Goal: Task Accomplishment & Management: Manage account settings

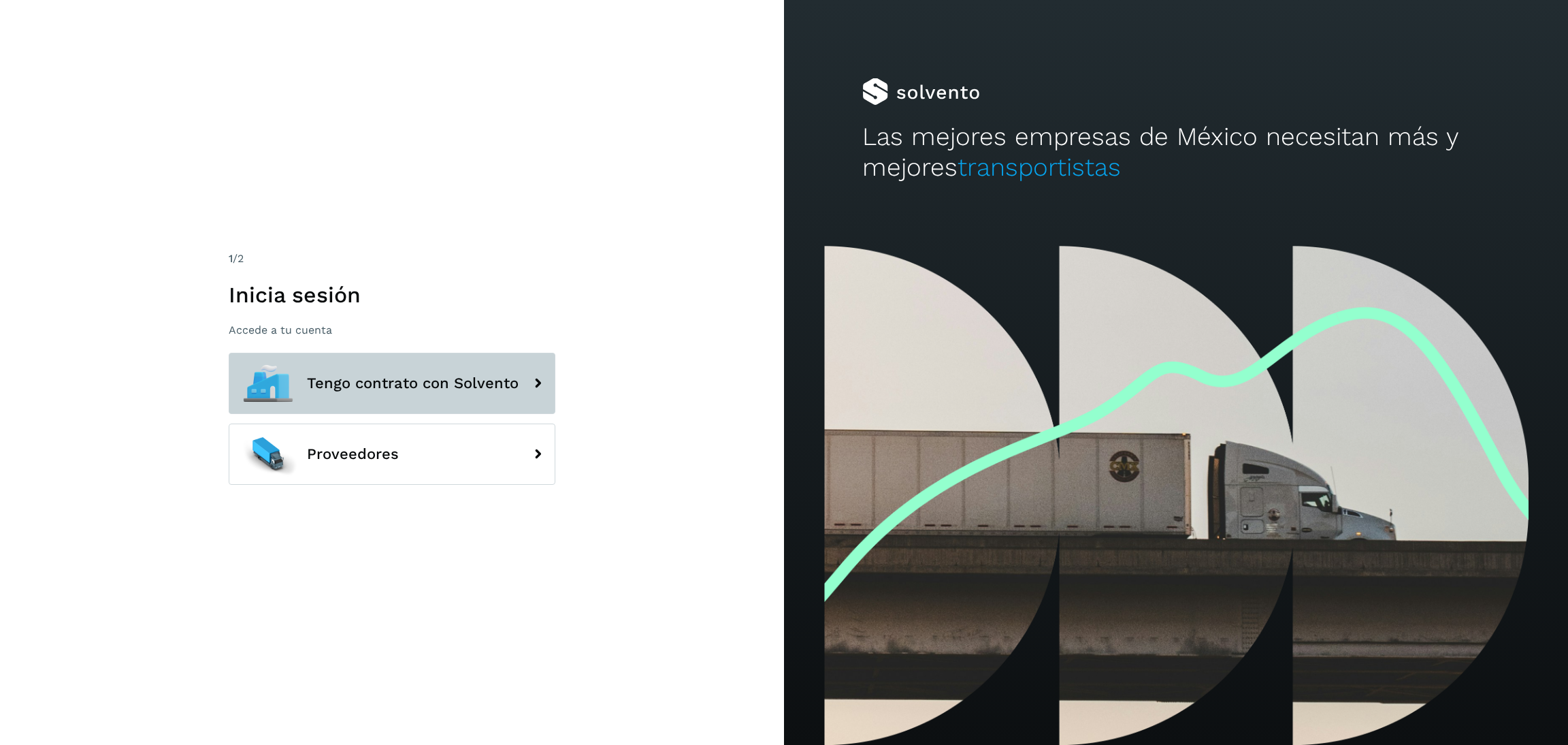
click at [311, 360] on button "Tengo contrato con Solvento" at bounding box center [392, 384] width 327 height 61
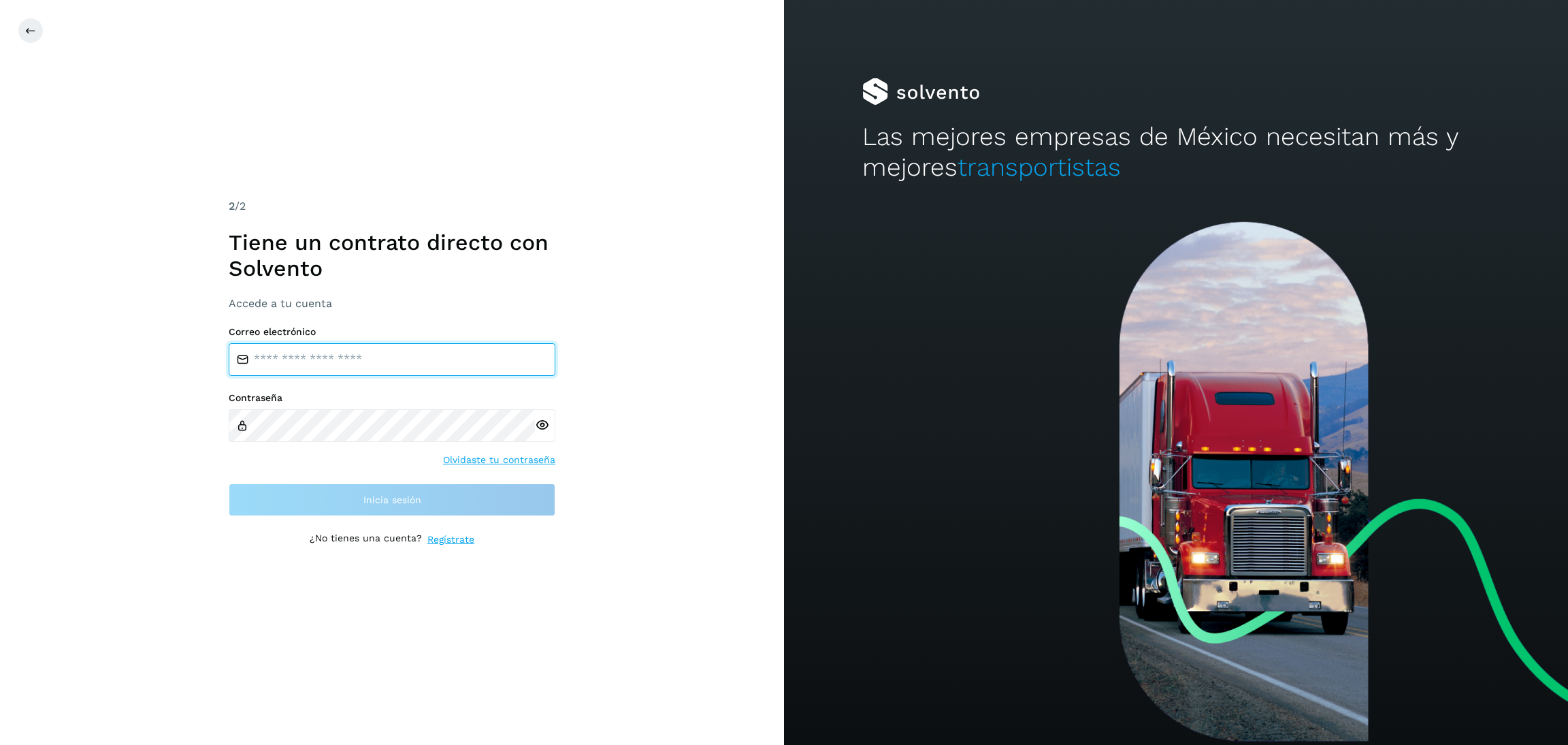
type input "**********"
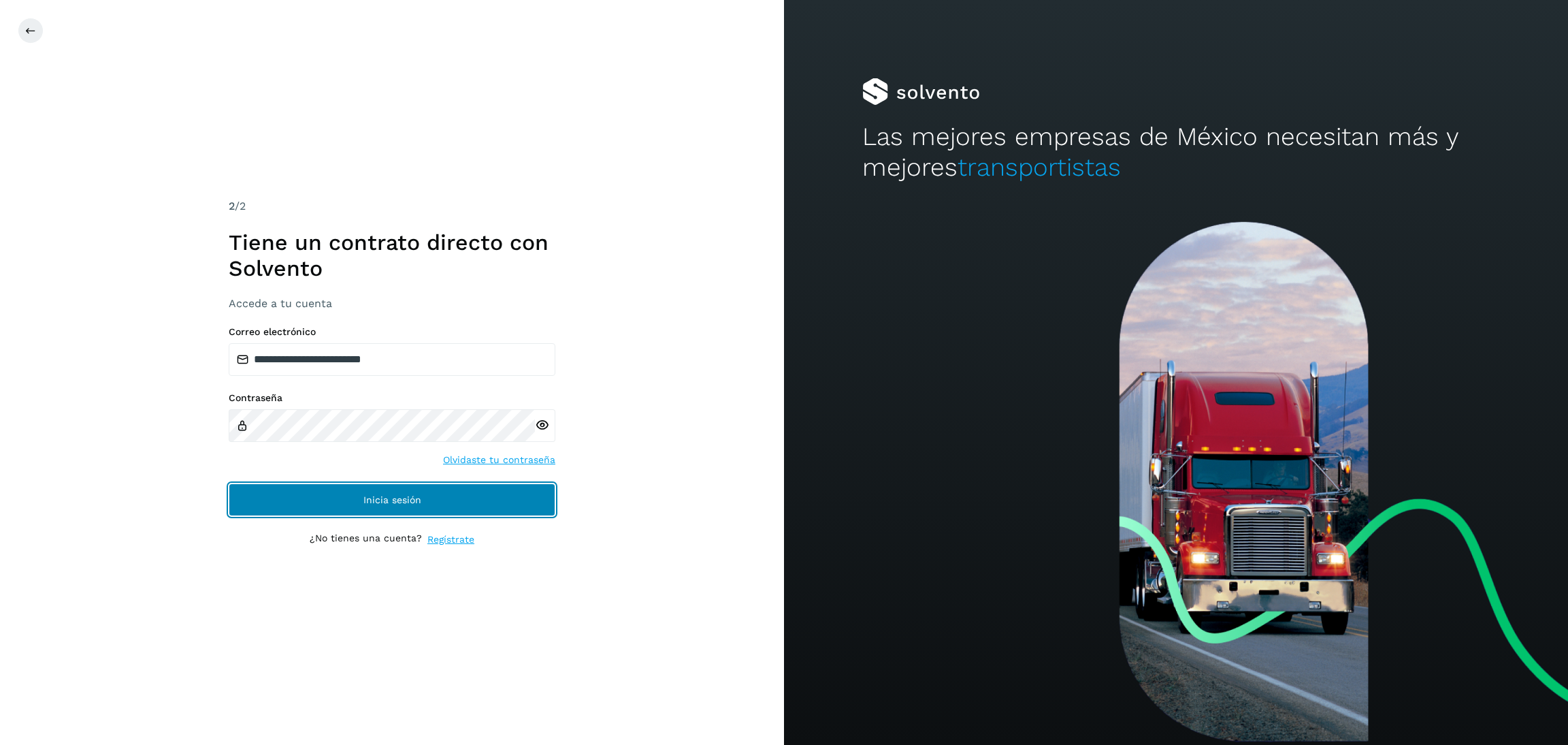
click at [402, 506] on button "Inicia sesión" at bounding box center [392, 499] width 327 height 32
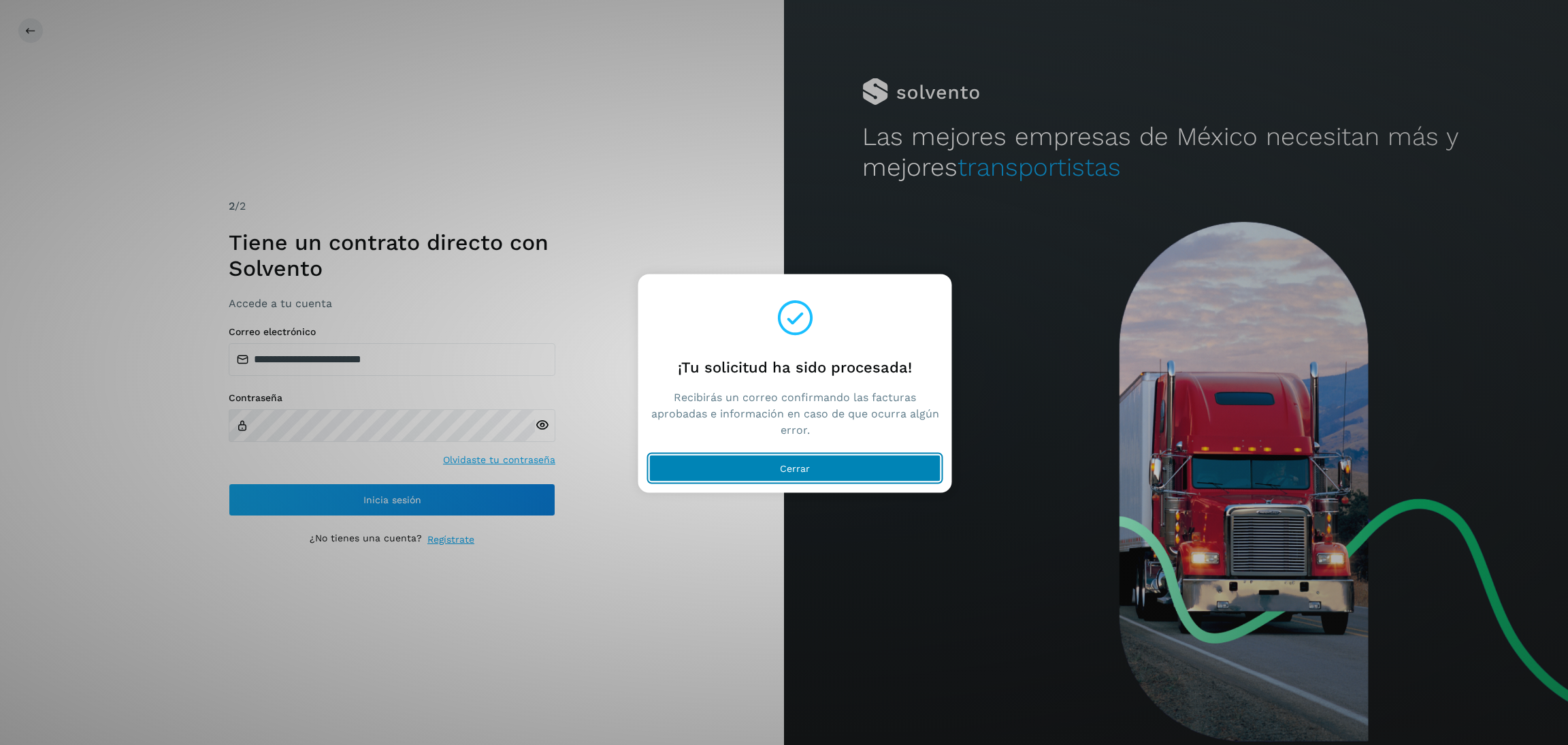
click at [827, 473] on div "**********" at bounding box center [784, 372] width 1568 height 745
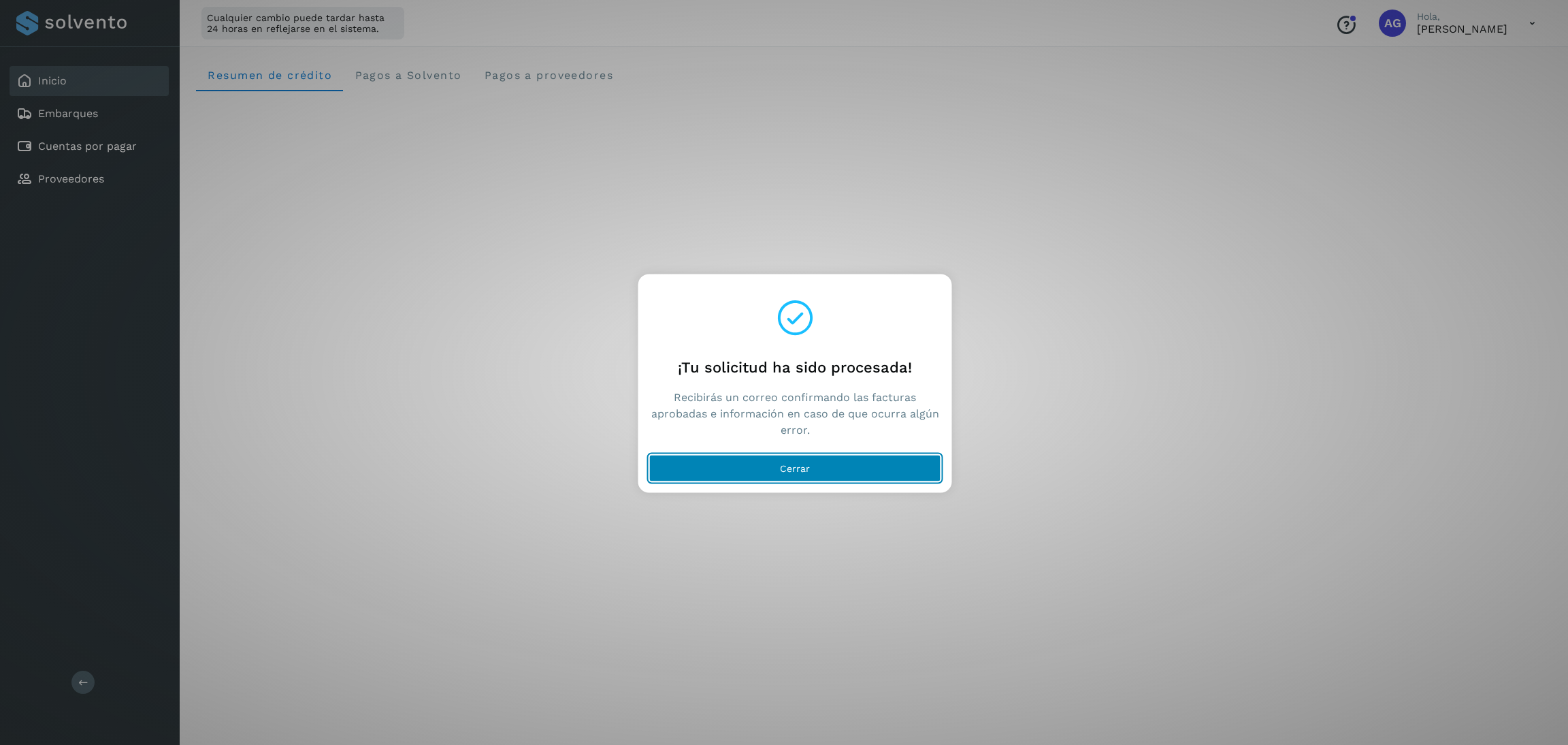
click at [871, 475] on button "Cerrar" at bounding box center [795, 469] width 292 height 27
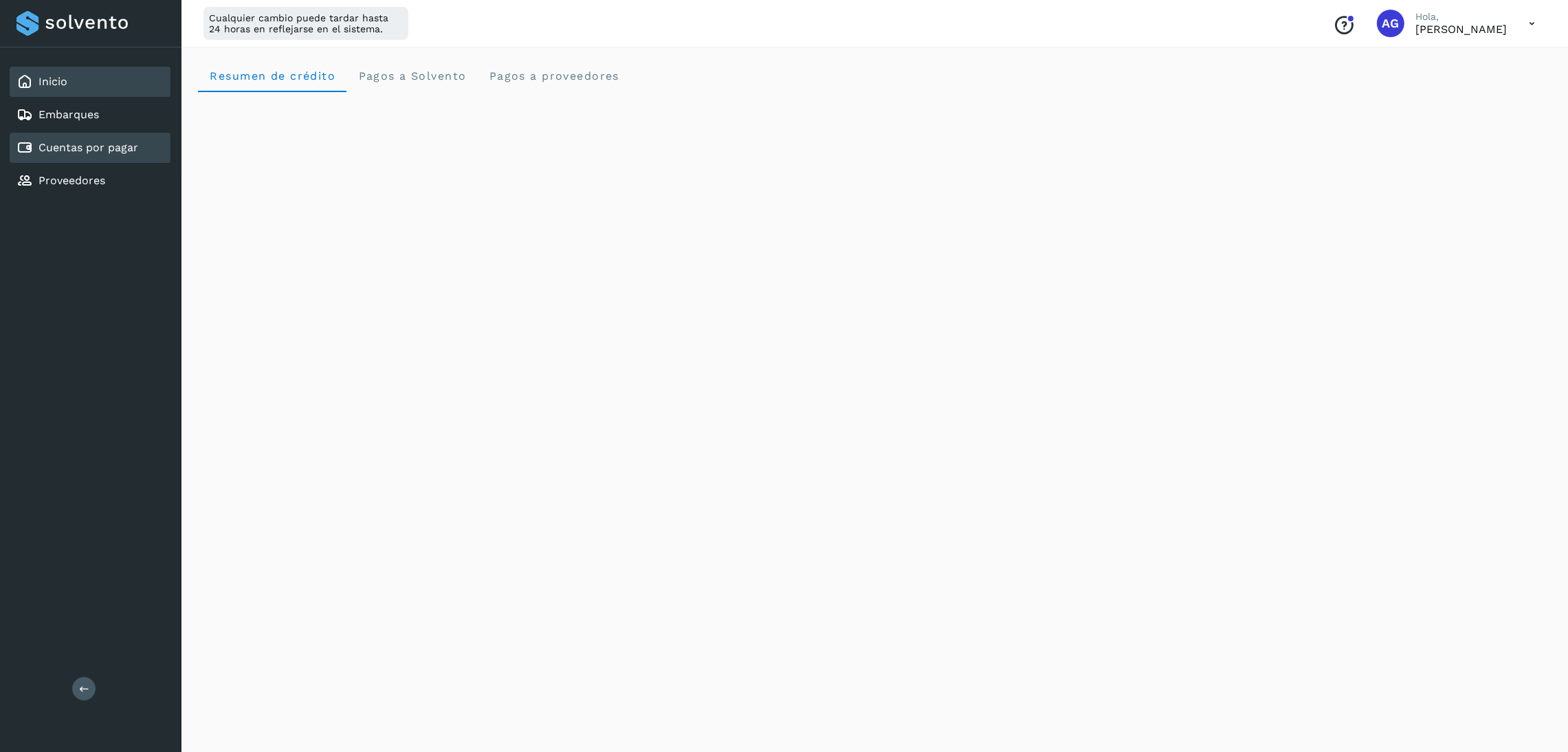
click at [118, 145] on link "Cuentas por pagar" at bounding box center [88, 147] width 100 height 13
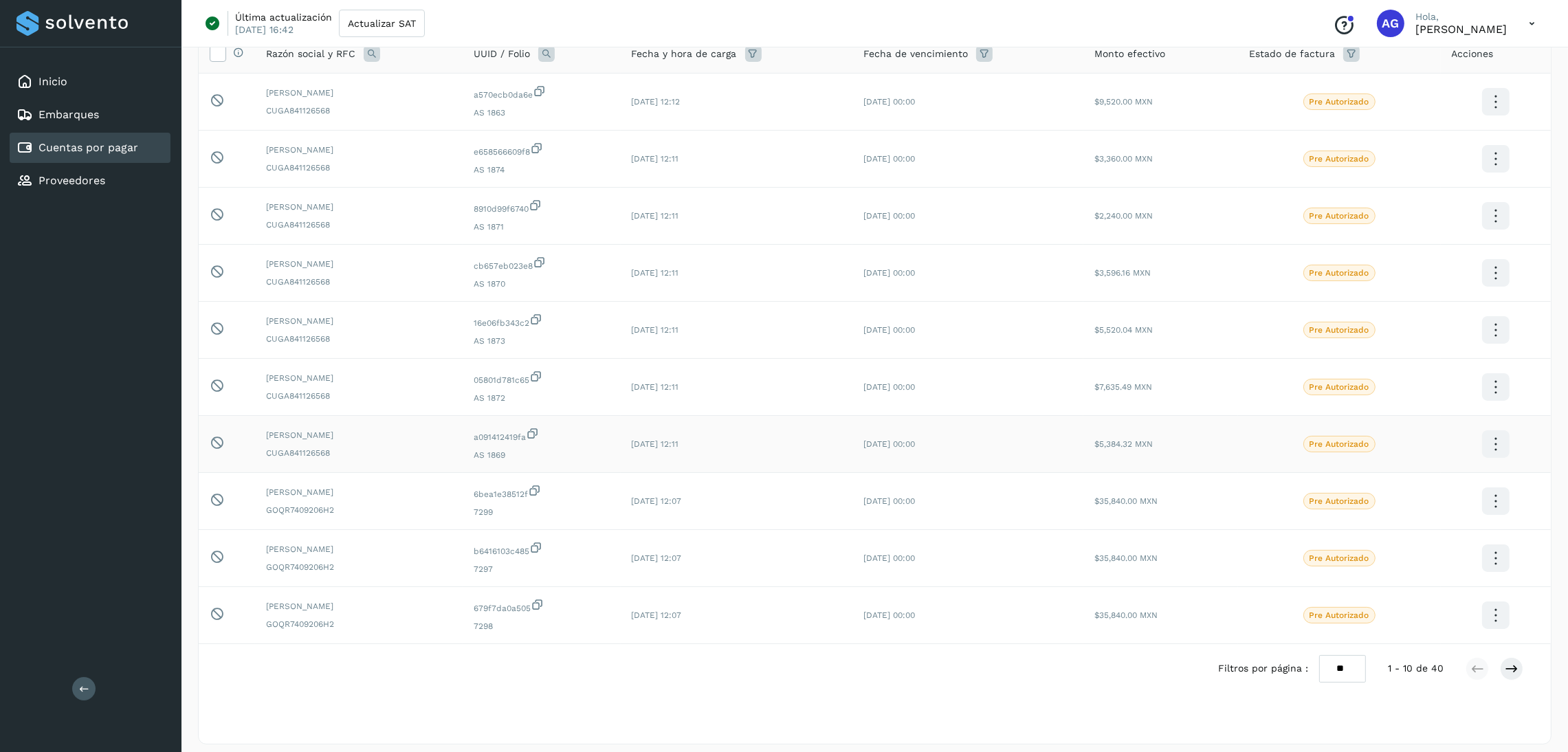
scroll to position [129, 0]
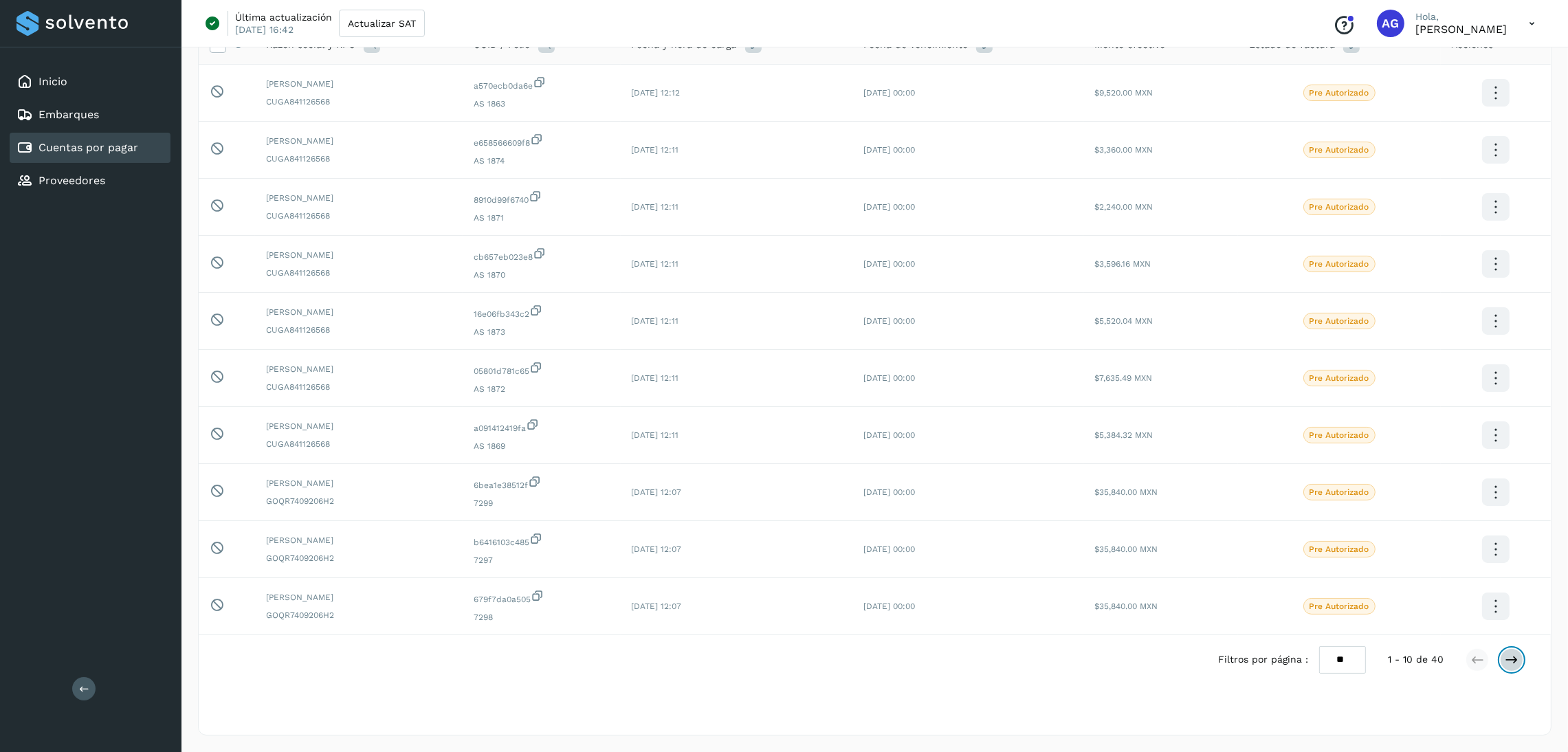
click at [1520, 662] on button at bounding box center [1510, 659] width 23 height 23
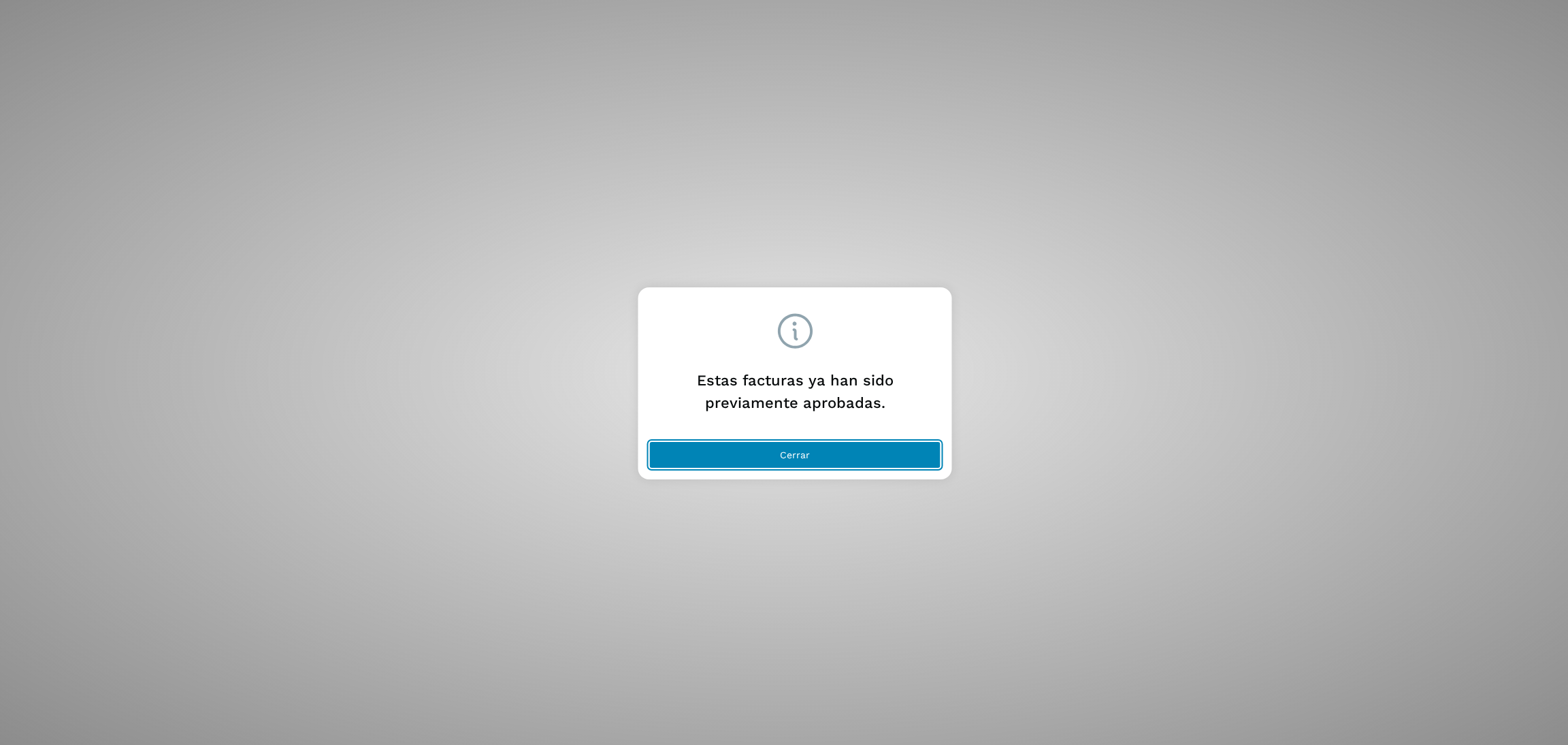
click at [884, 466] on button "Cerrar" at bounding box center [795, 455] width 292 height 27
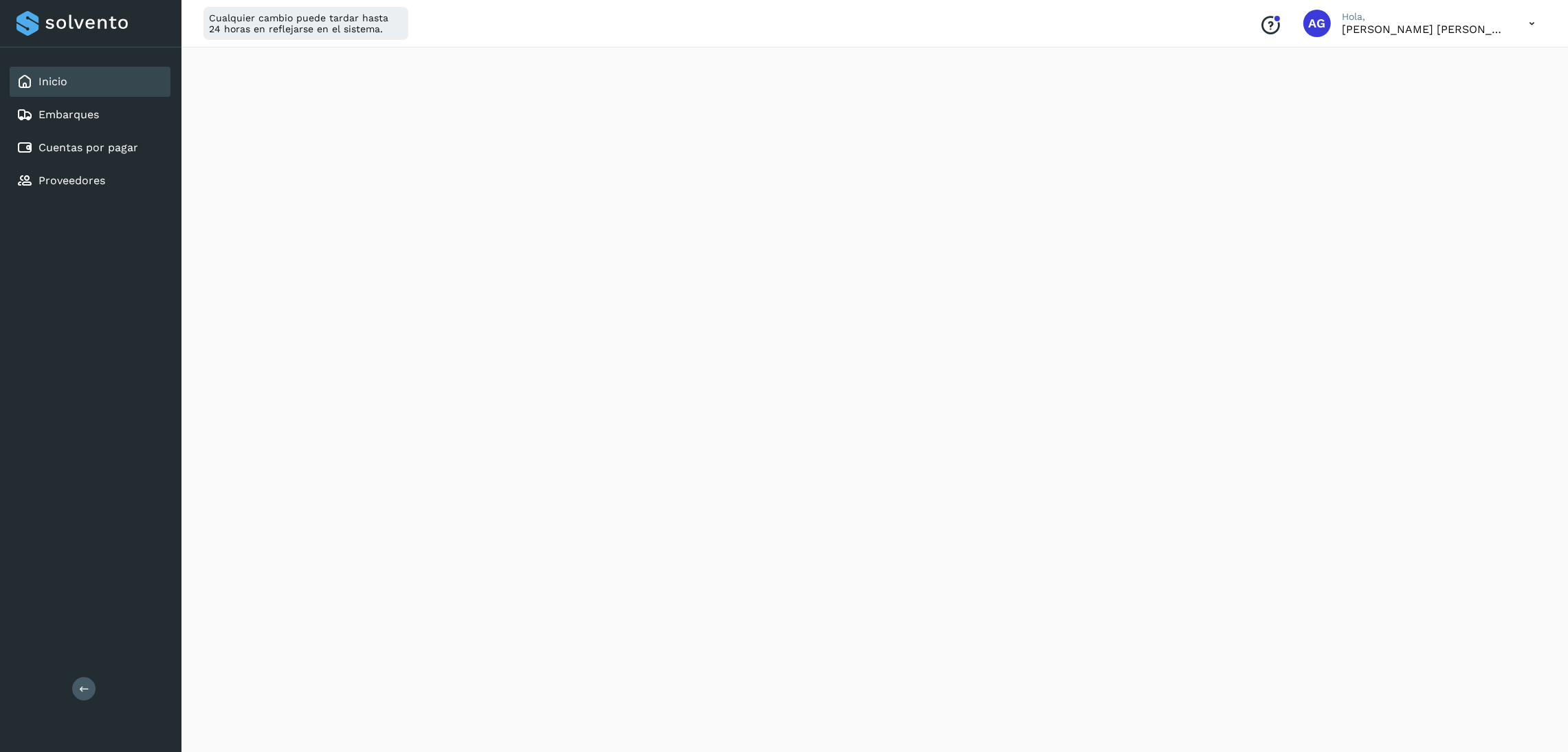
scroll to position [206, 0]
click at [70, 149] on link "Cuentas por pagar" at bounding box center [88, 147] width 100 height 13
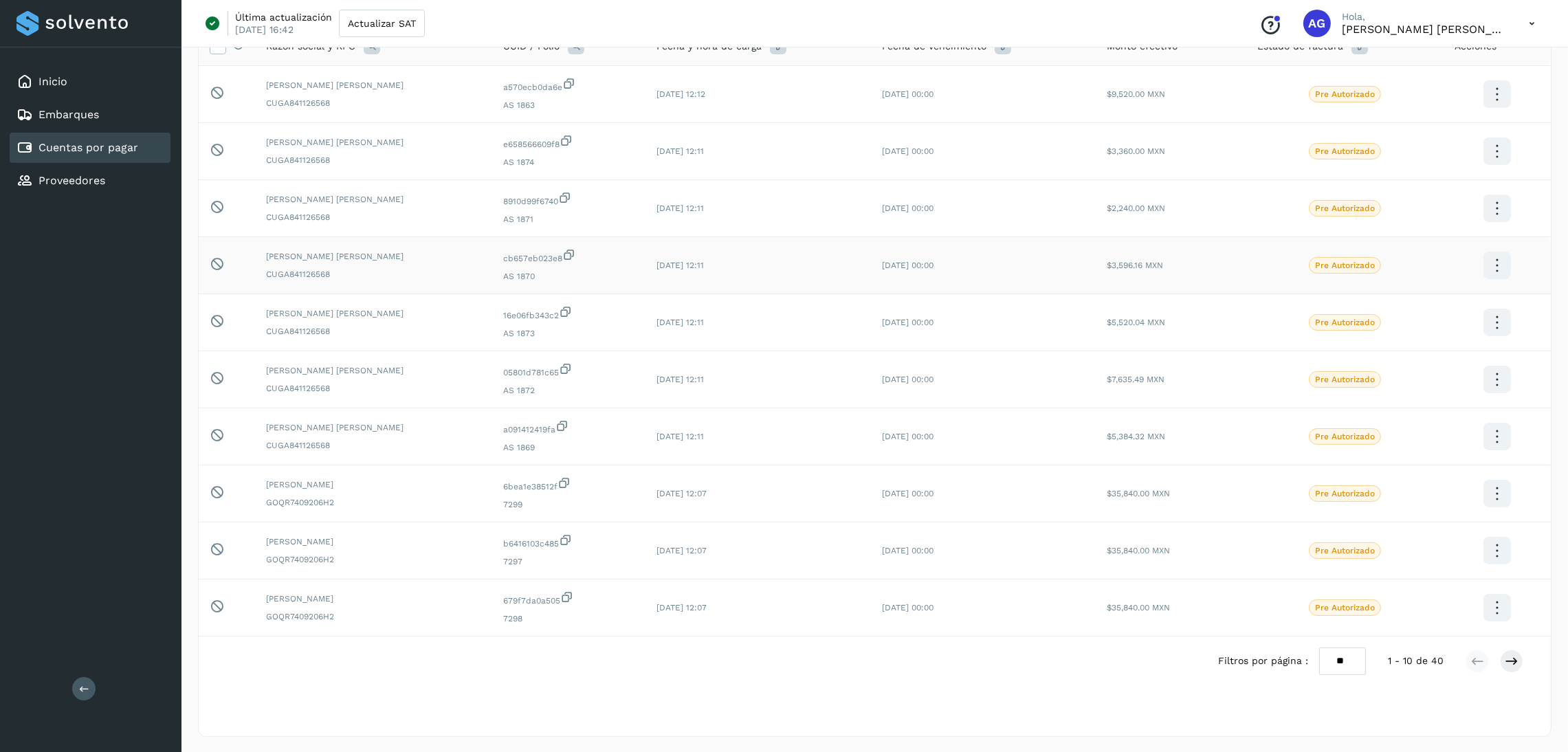
scroll to position [129, 0]
click at [1506, 656] on icon at bounding box center [1511, 659] width 14 height 14
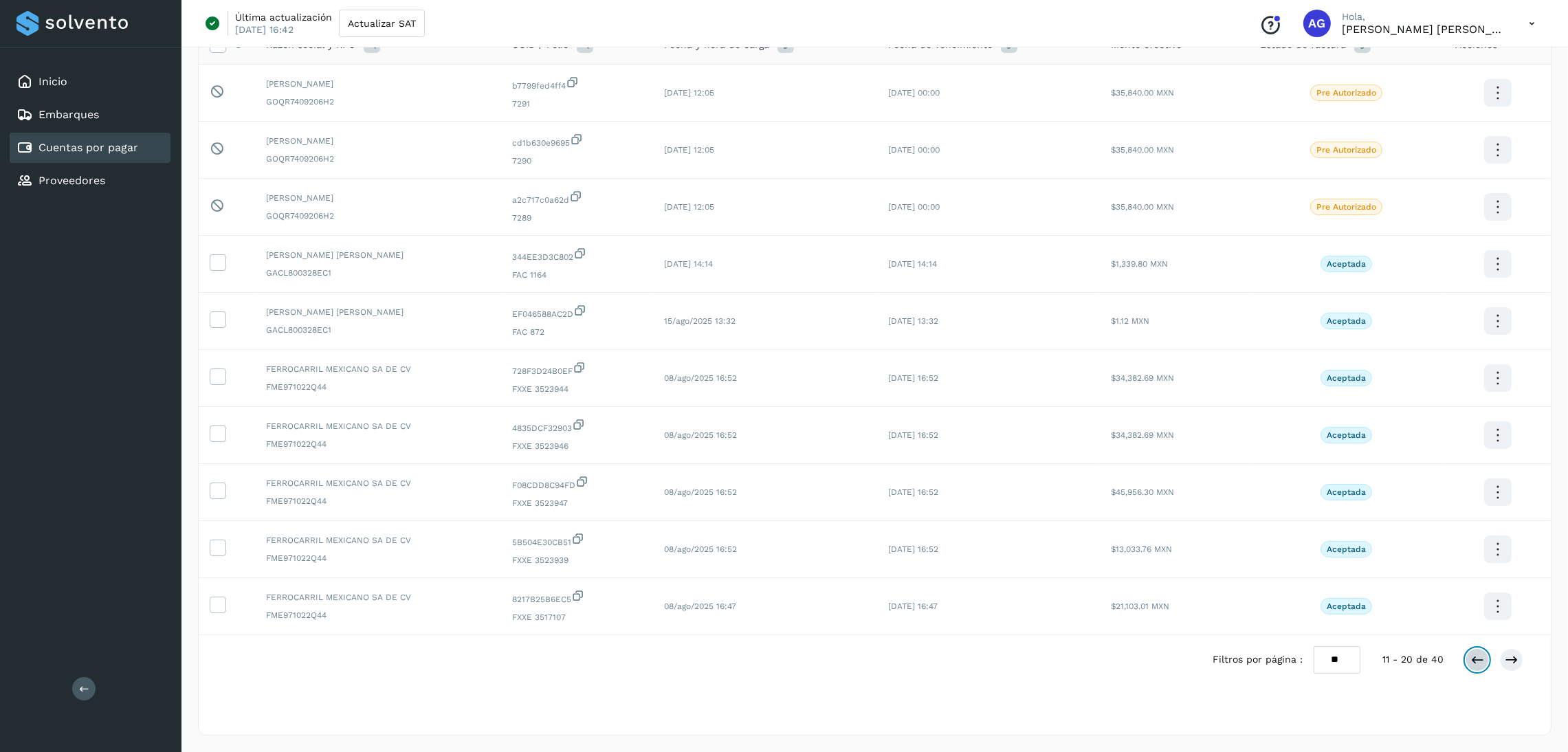
click at [1479, 664] on icon at bounding box center [1477, 659] width 14 height 14
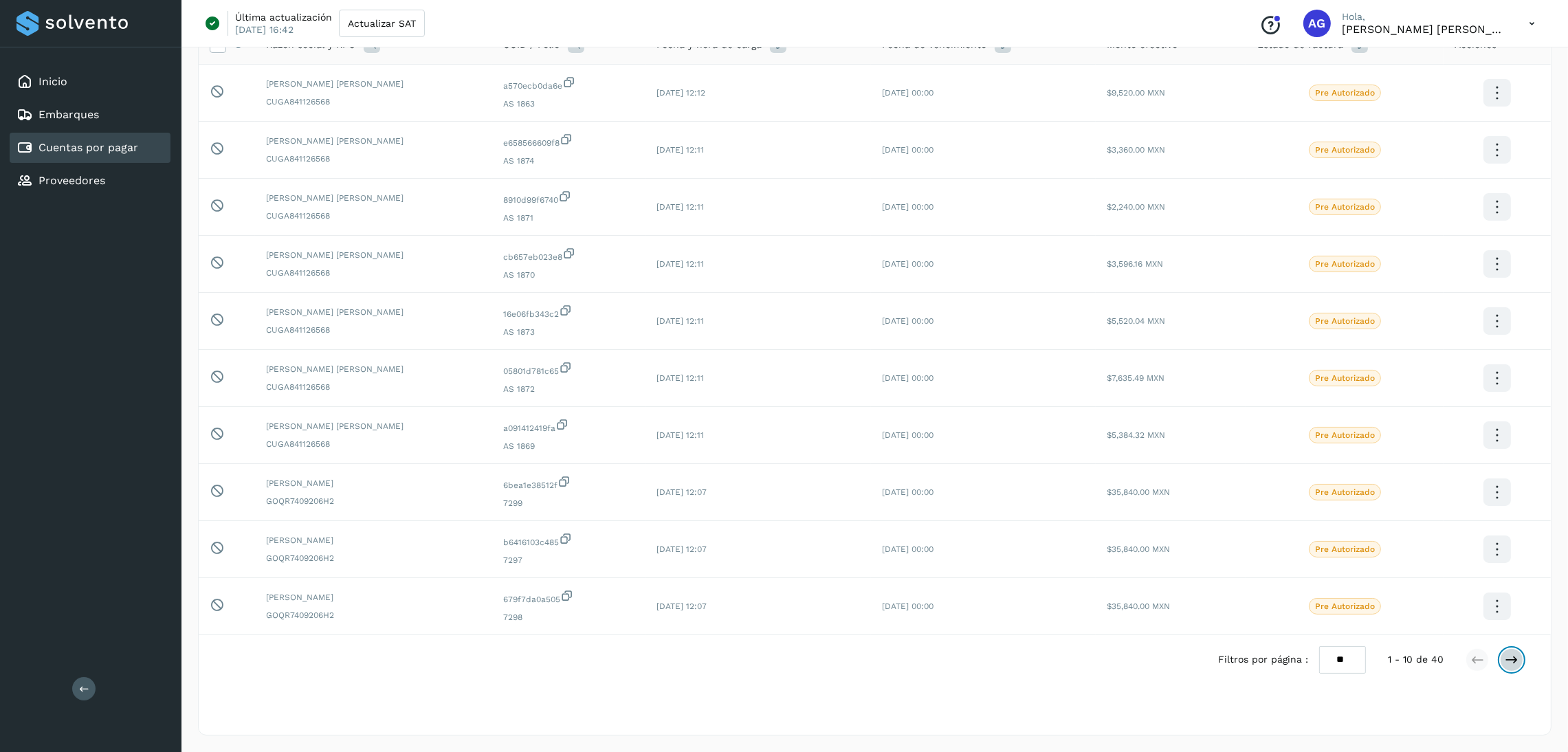
click at [1515, 664] on icon at bounding box center [1511, 659] width 14 height 14
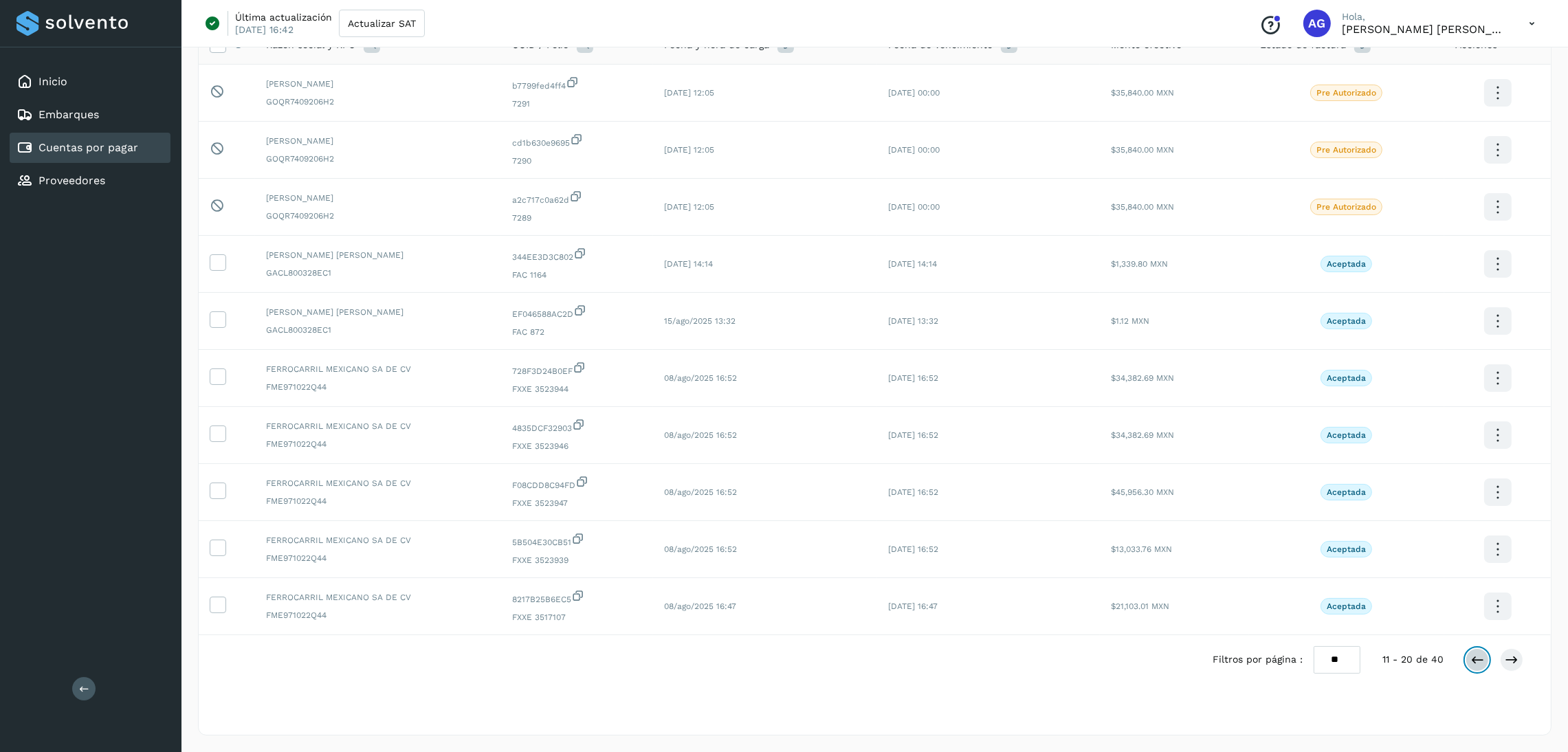
click at [1470, 663] on icon at bounding box center [1477, 659] width 14 height 14
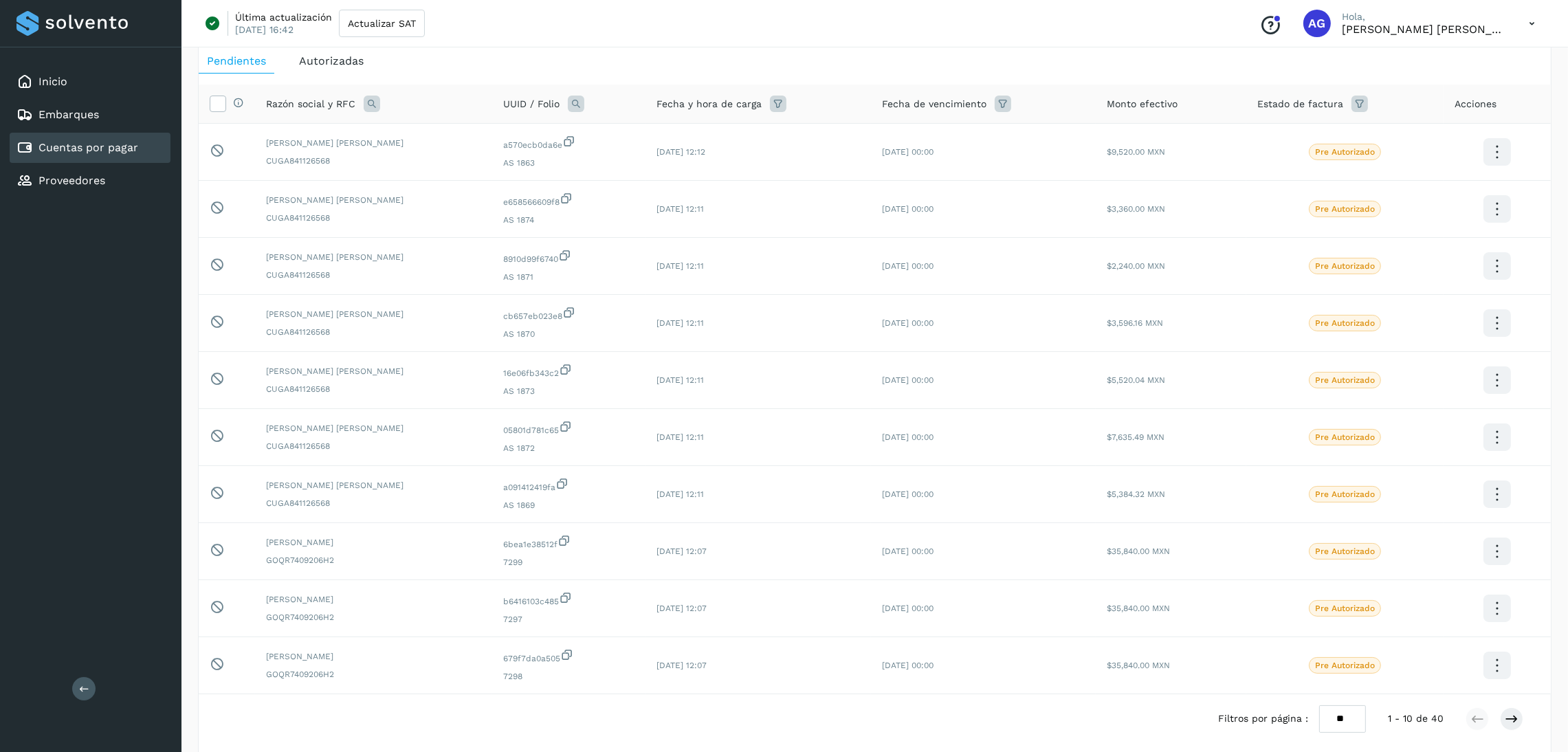
scroll to position [103, 0]
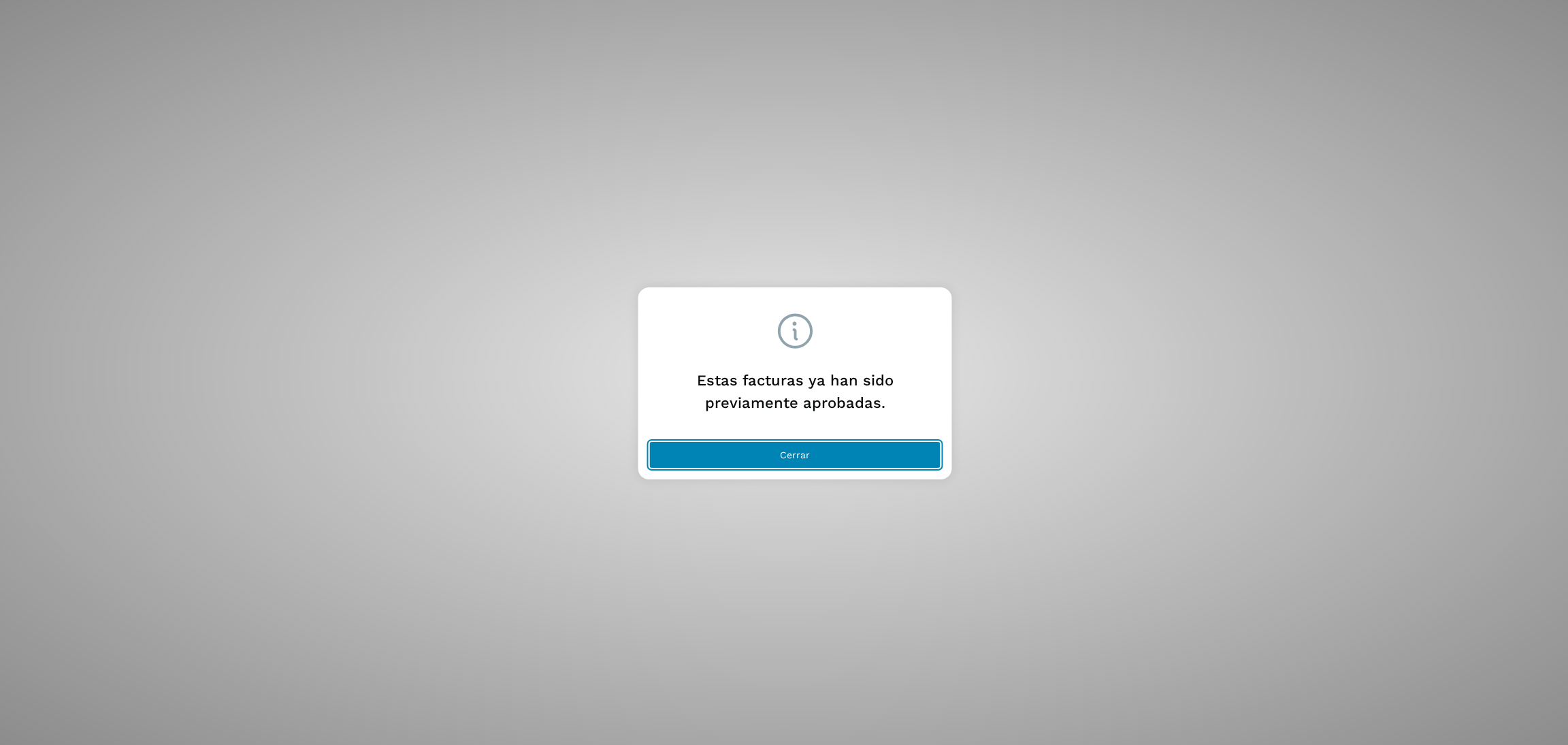
click at [838, 461] on button "Cerrar" at bounding box center [795, 455] width 292 height 27
click at [781, 445] on button "Cerrar" at bounding box center [795, 455] width 292 height 27
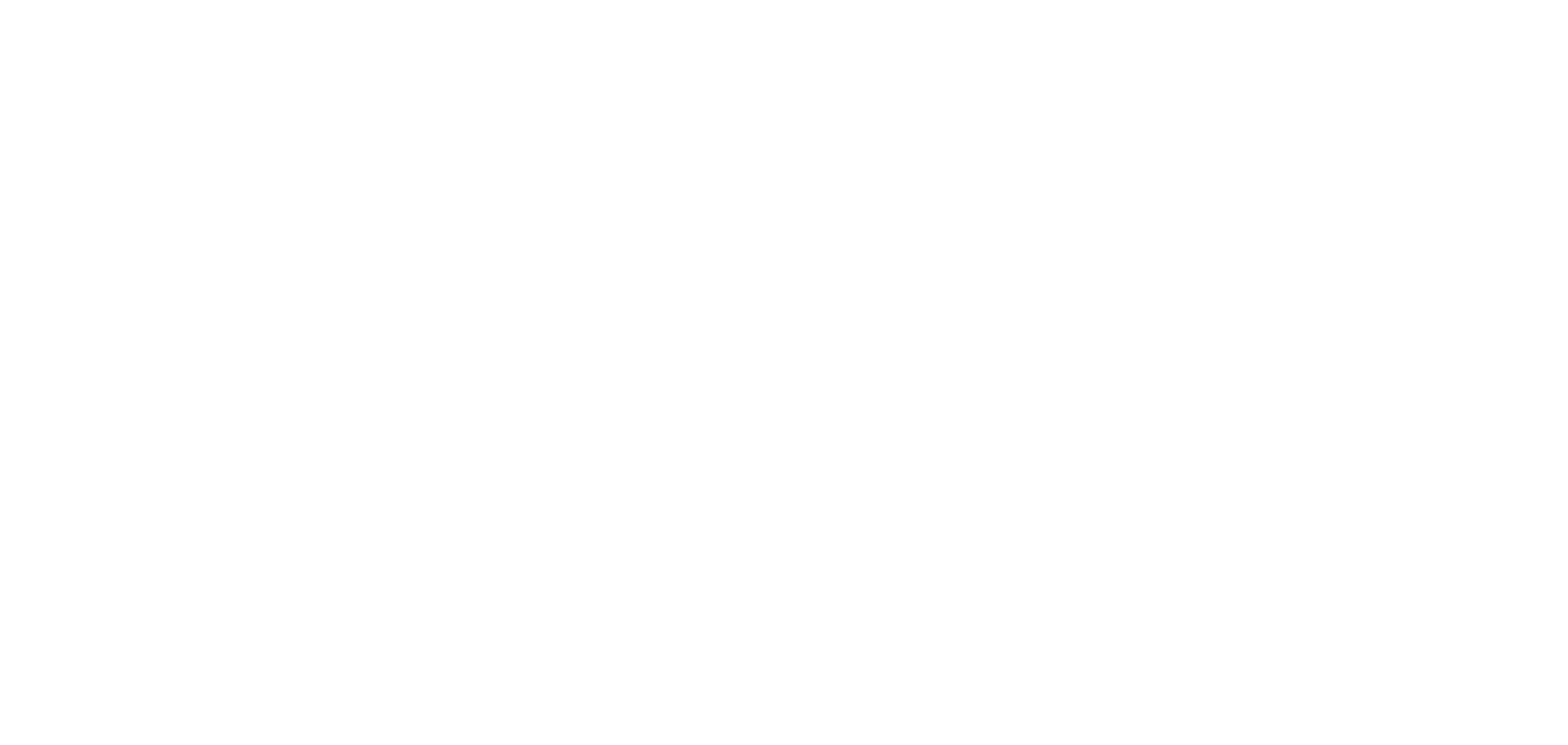
click at [423, 58] on div at bounding box center [784, 372] width 1568 height 745
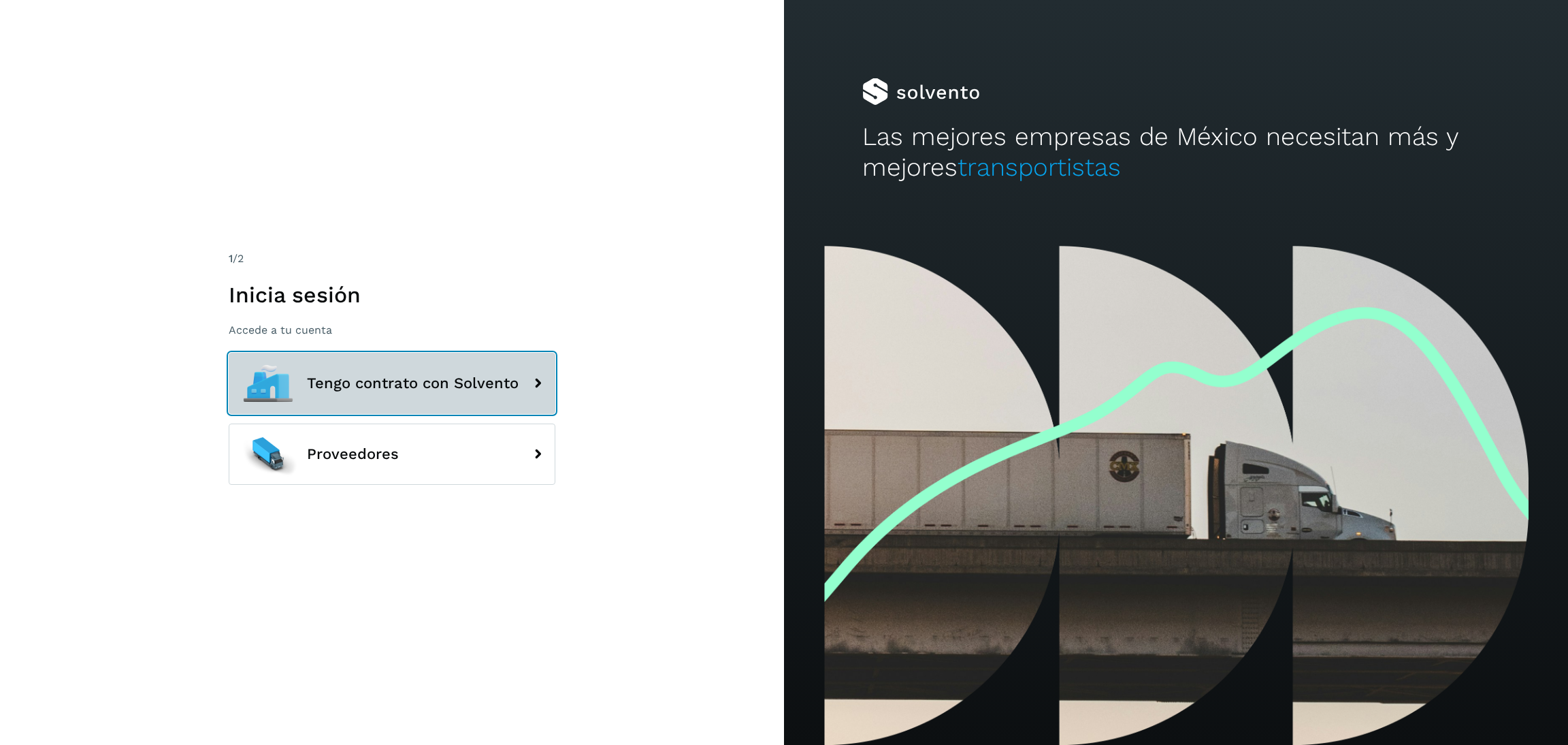
click at [431, 371] on button "Tengo contrato con Solvento" at bounding box center [392, 384] width 327 height 61
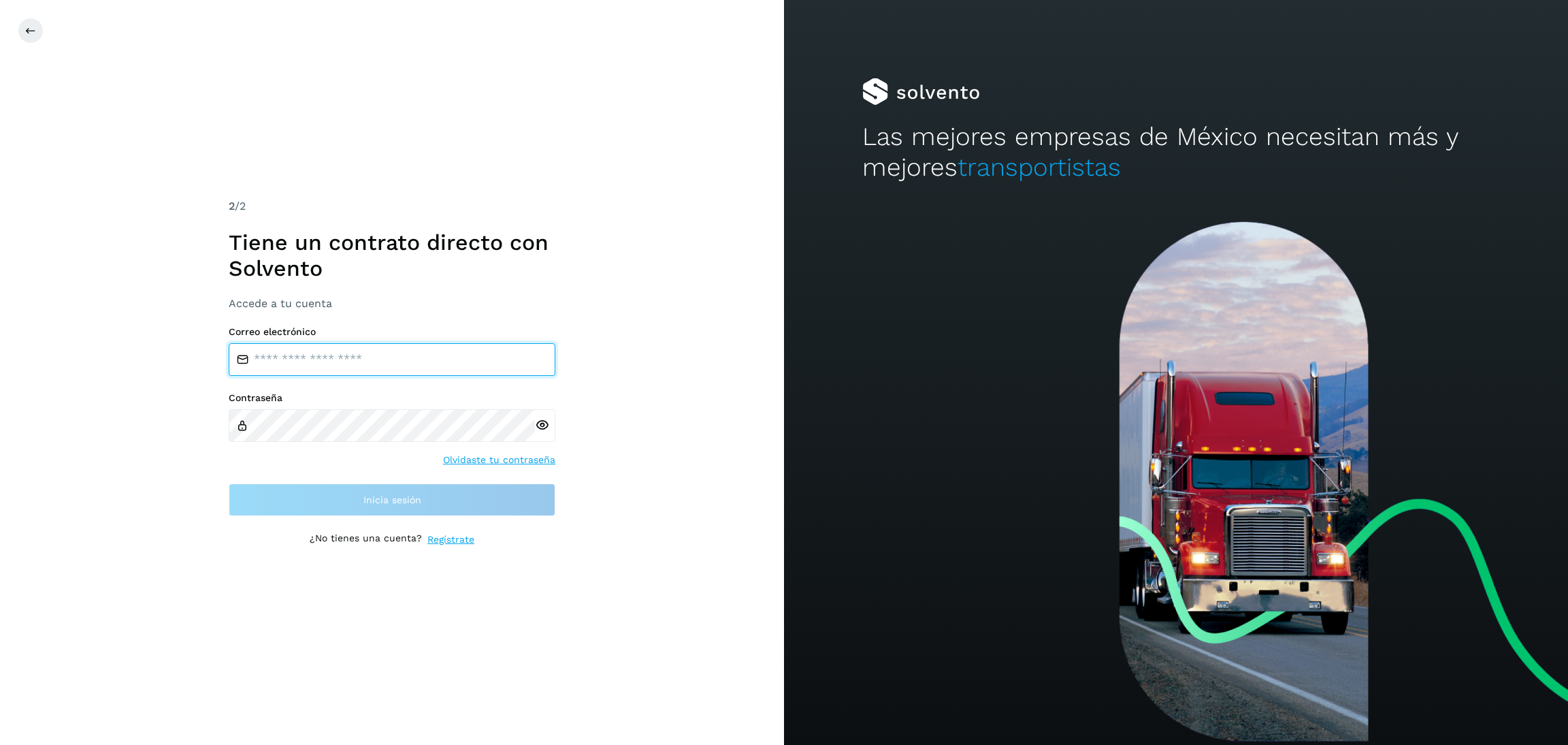
type input "**********"
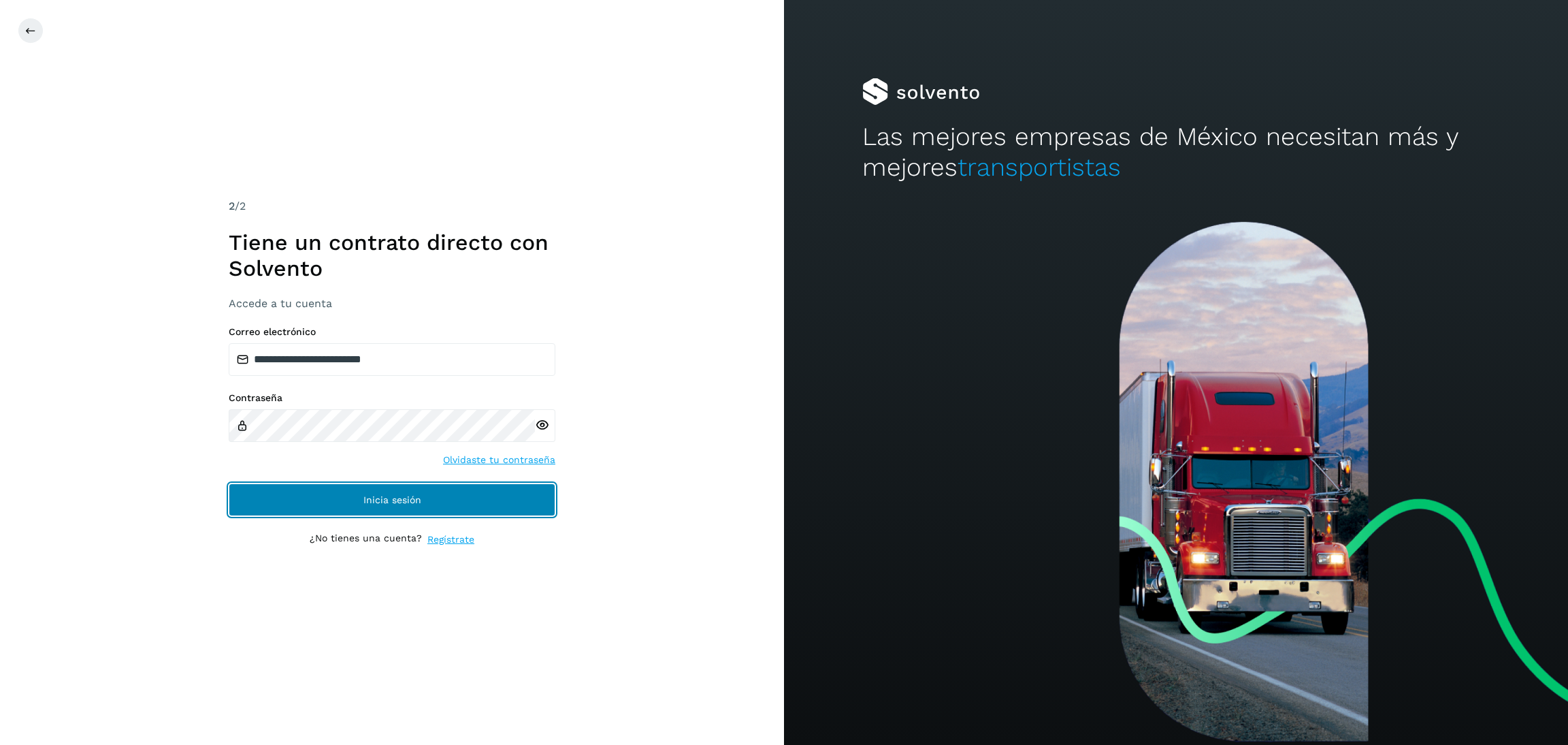
click at [416, 506] on button "Inicia sesión" at bounding box center [392, 499] width 327 height 32
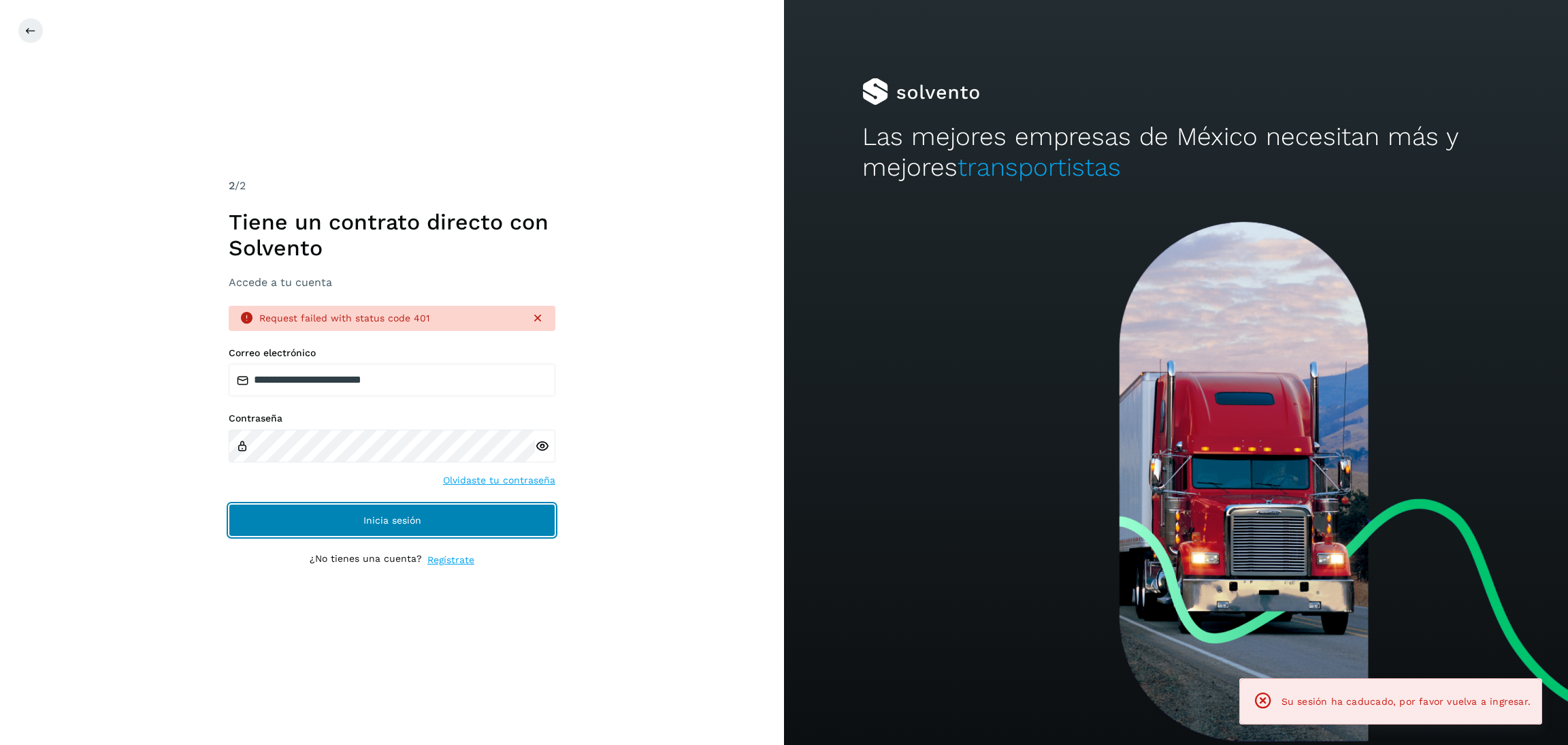
click at [448, 518] on button "Inicia sesión" at bounding box center [392, 520] width 327 height 32
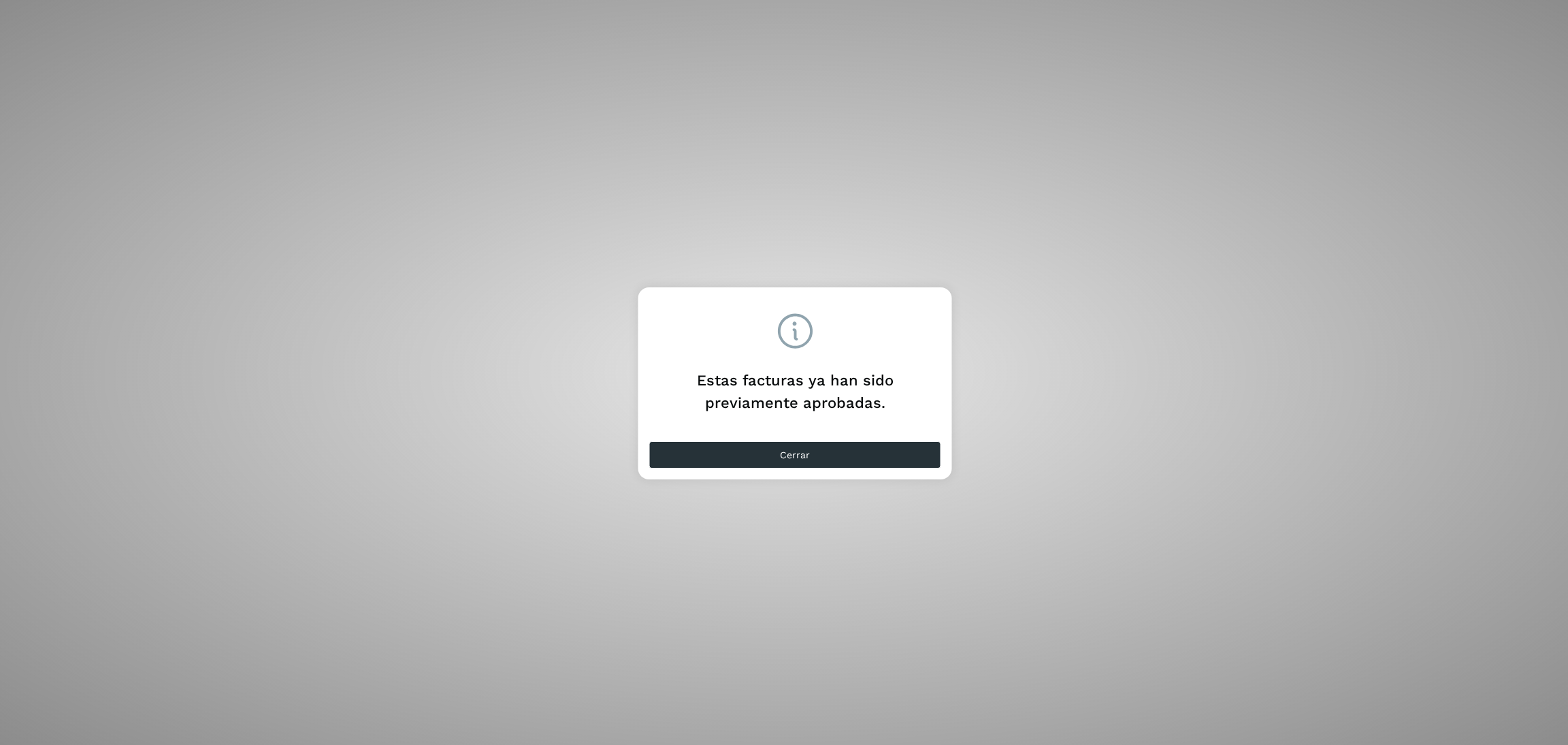
click at [709, 469] on div "Estas facturas ya han sido previamente aprobadas. Cerrar" at bounding box center [784, 372] width 1568 height 745
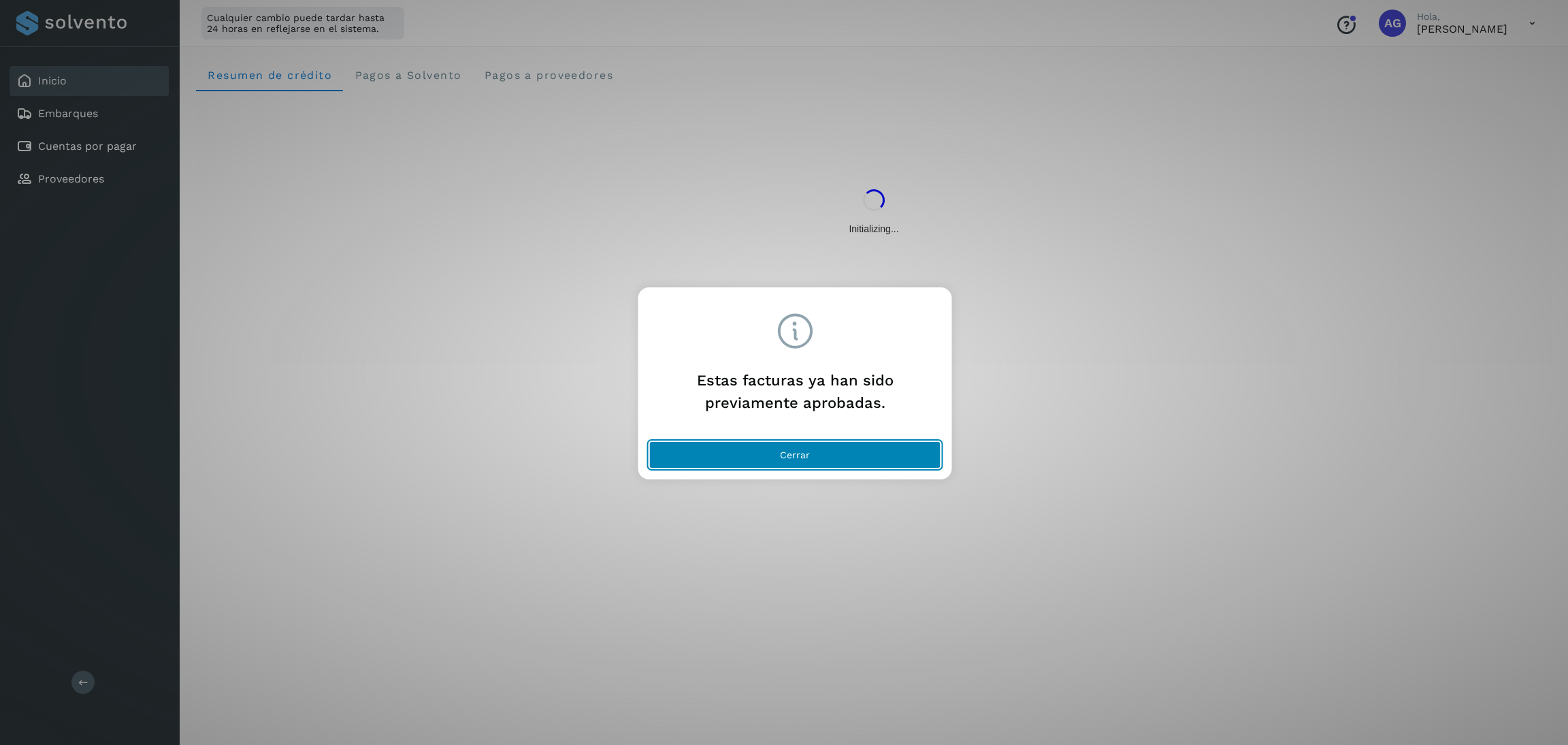
click at [693, 459] on button "Cerrar" at bounding box center [795, 455] width 292 height 27
